Goal: Find specific page/section: Find specific page/section

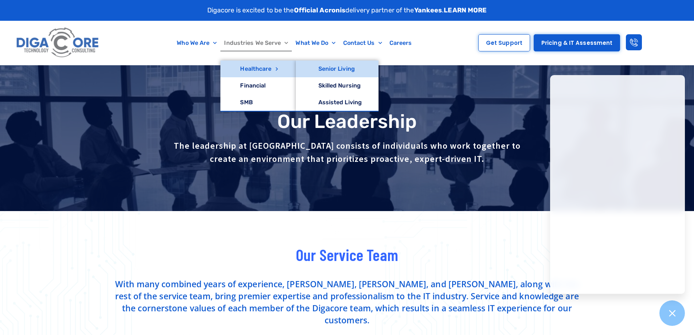
click at [347, 70] on link "Senior Living" at bounding box center [337, 69] width 83 height 17
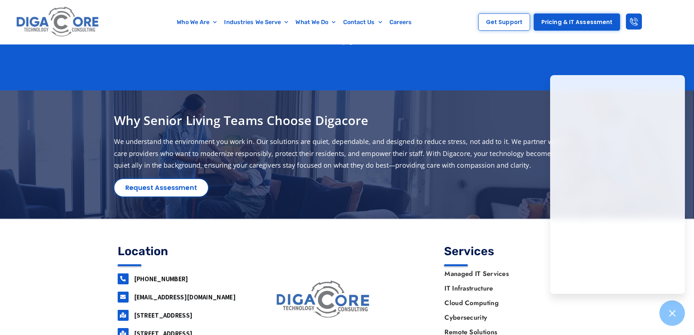
scroll to position [1349, 0]
